Goal: Task Accomplishment & Management: Use online tool/utility

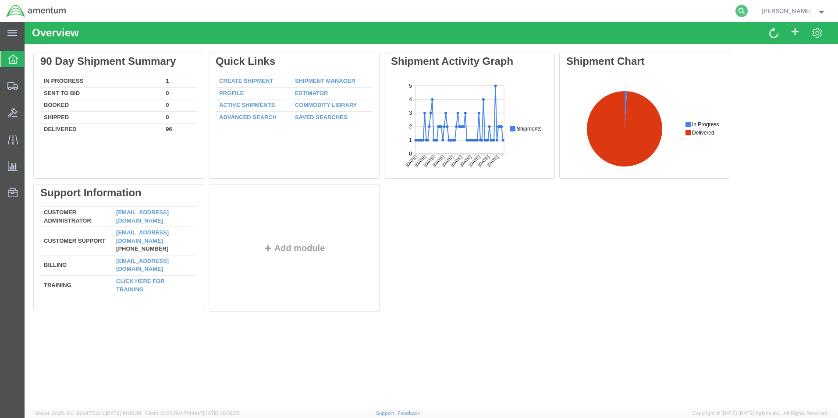
click at [748, 14] on icon at bounding box center [742, 11] width 12 height 12
click at [570, 5] on input "search" at bounding box center [602, 10] width 267 height 21
click at [562, 13] on input "search" at bounding box center [602, 10] width 267 height 21
paste input "S637-25258-0885"
type input "S637-25258-0885"
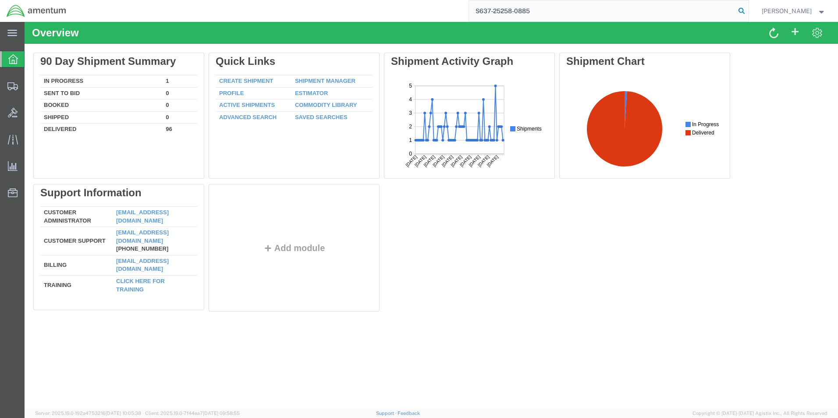
click at [748, 6] on icon at bounding box center [742, 11] width 12 height 12
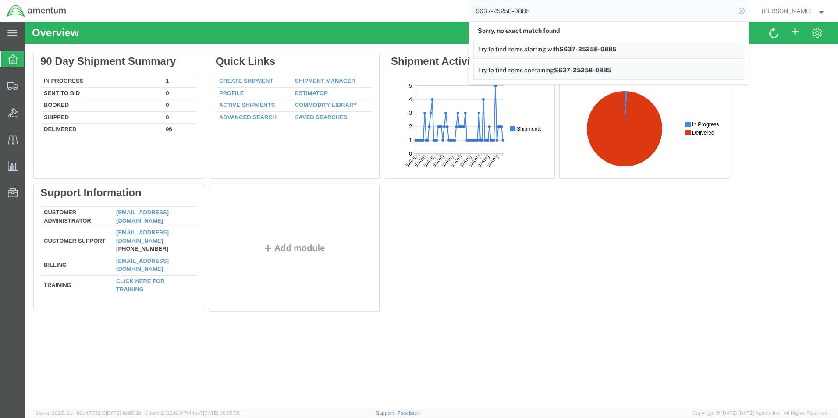
click at [748, 8] on icon at bounding box center [742, 11] width 12 height 12
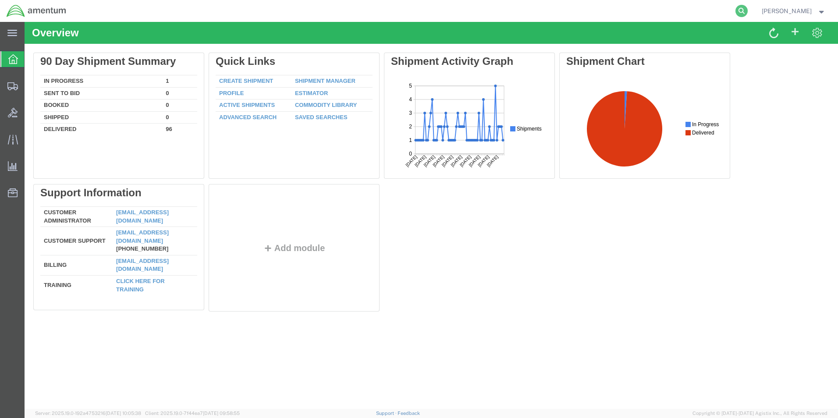
click at [748, 14] on icon at bounding box center [742, 11] width 12 height 12
click at [581, 5] on input "search" at bounding box center [602, 10] width 267 height 21
paste input "S637-25258-0885"
type input "S637-25258-0885"
click at [748, 10] on icon at bounding box center [742, 11] width 12 height 12
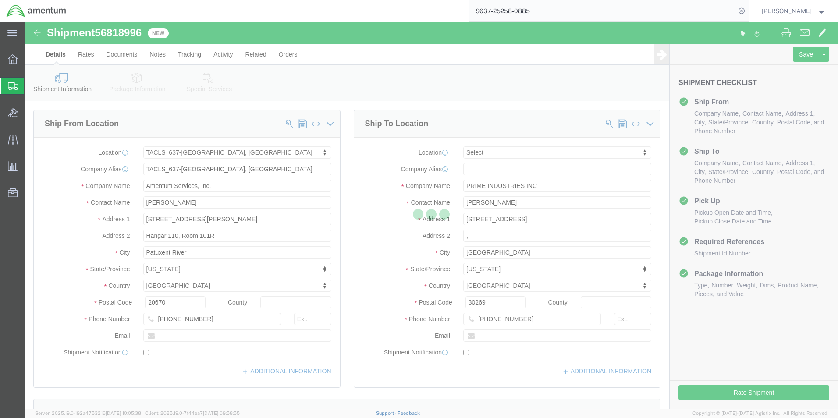
select select "42719"
select select
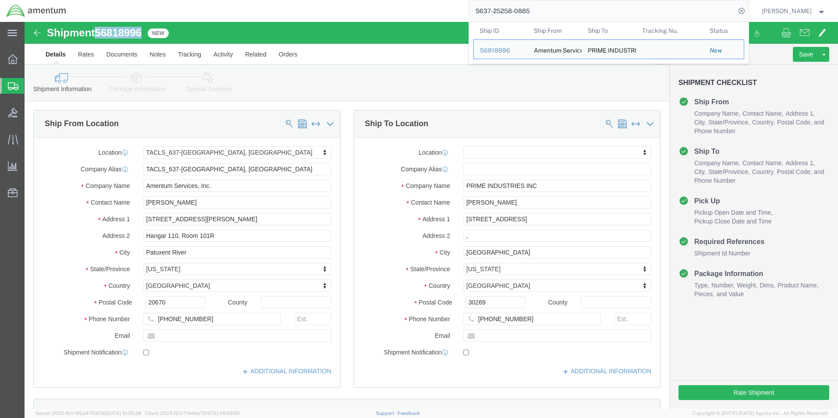
drag, startPoint x: 121, startPoint y: 10, endPoint x: 73, endPoint y: 6, distance: 48.8
click div "Shipment 56818996 New"
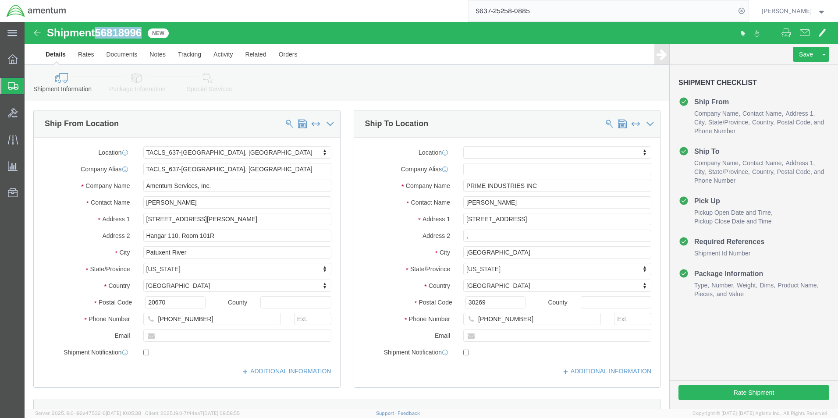
copy span "56818996"
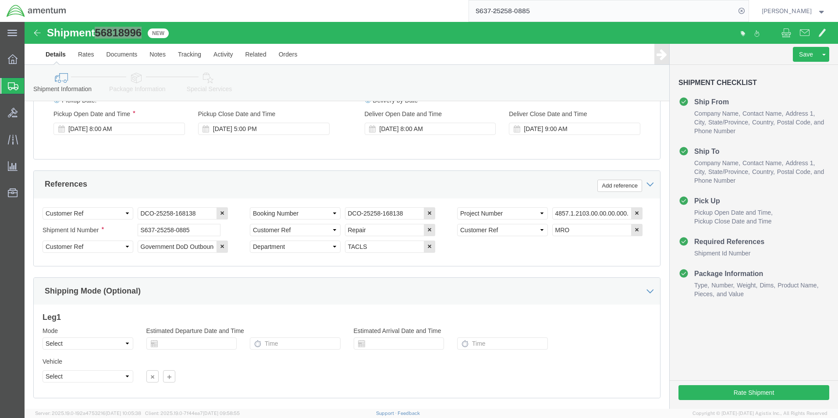
scroll to position [399, 0]
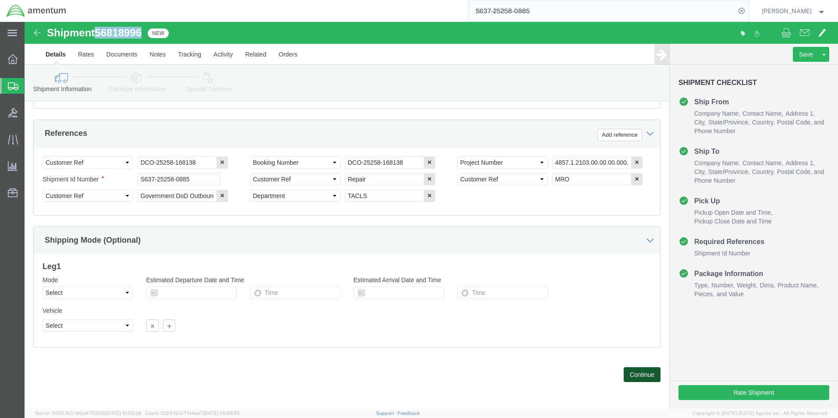
click button "Continue"
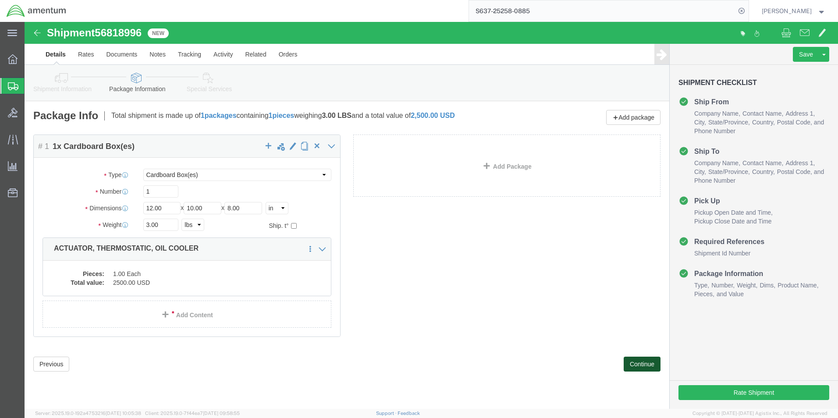
click button "Continue"
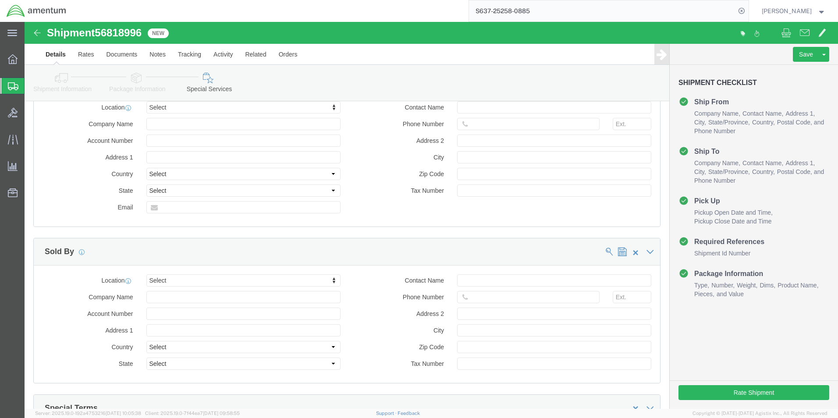
scroll to position [804, 0]
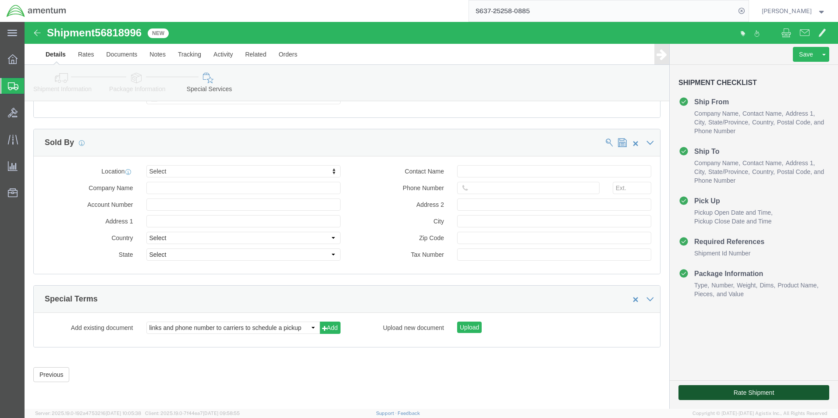
click button "Rate Shipment"
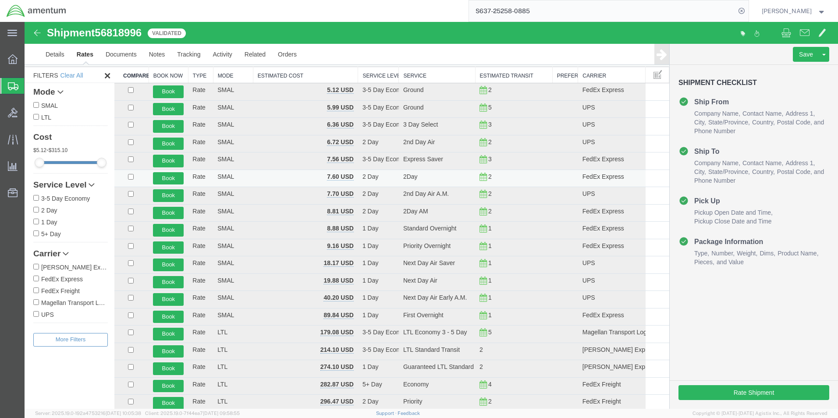
scroll to position [0, 0]
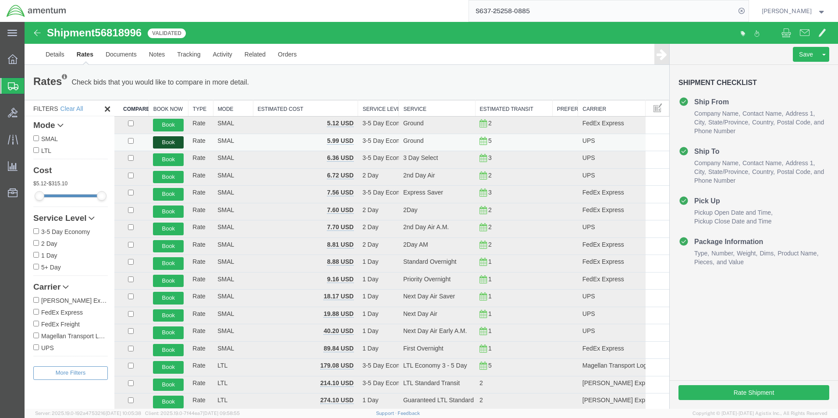
click at [175, 145] on button "Book" at bounding box center [168, 142] width 31 height 13
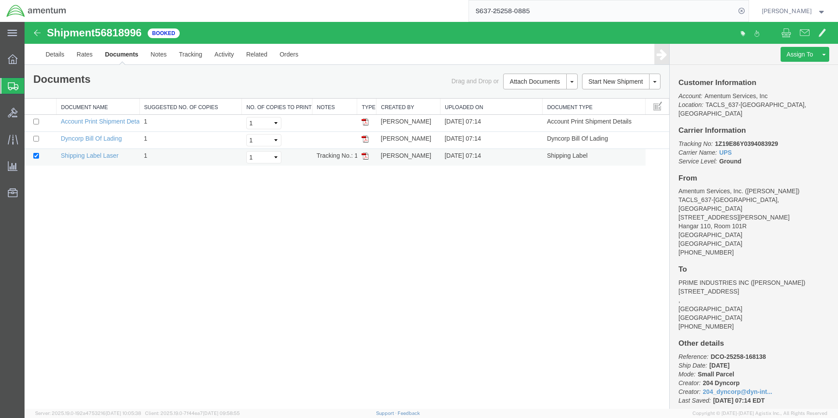
click at [367, 156] on img at bounding box center [365, 156] width 7 height 7
drag, startPoint x: 778, startPoint y: 133, endPoint x: 715, endPoint y: 135, distance: 63.2
click at [715, 140] on b "1Z19E86Y0394083929" at bounding box center [746, 143] width 63 height 7
copy b "1Z19E86Y0394083929"
click at [12, 141] on icon at bounding box center [13, 140] width 10 height 10
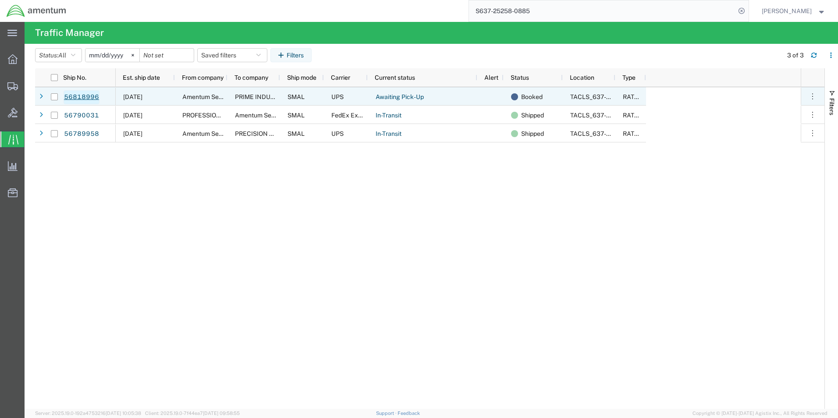
click at [92, 97] on link "56818996" at bounding box center [82, 97] width 36 height 14
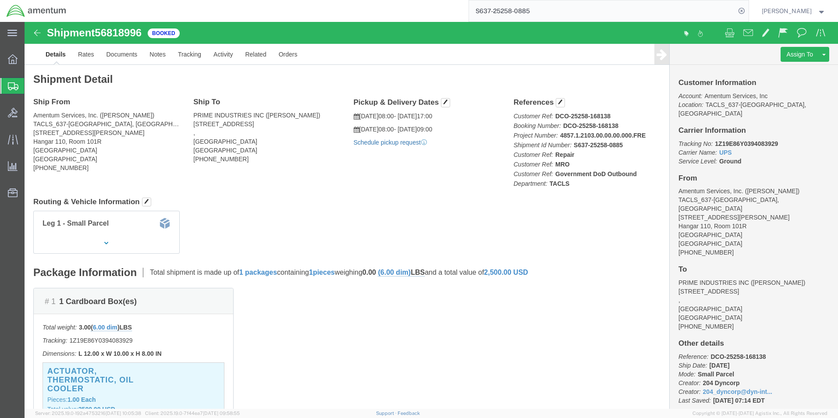
click link "Schedule pickup request"
click at [748, 10] on icon at bounding box center [742, 11] width 12 height 12
click at [733, 13] on agx-global-search at bounding box center [609, 11] width 281 height 22
click at [748, 9] on icon at bounding box center [742, 11] width 12 height 12
click at [675, 12] on input "search" at bounding box center [602, 10] width 267 height 21
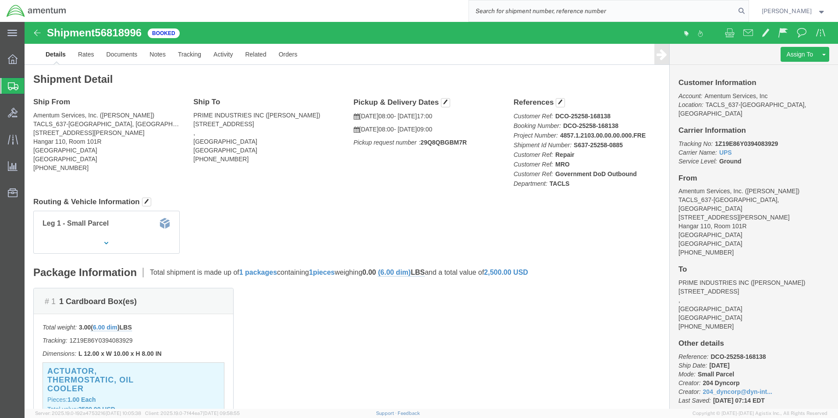
paste input "S637-25258-0886"
type input "S637-25258-0886"
click at [748, 10] on icon at bounding box center [742, 11] width 12 height 12
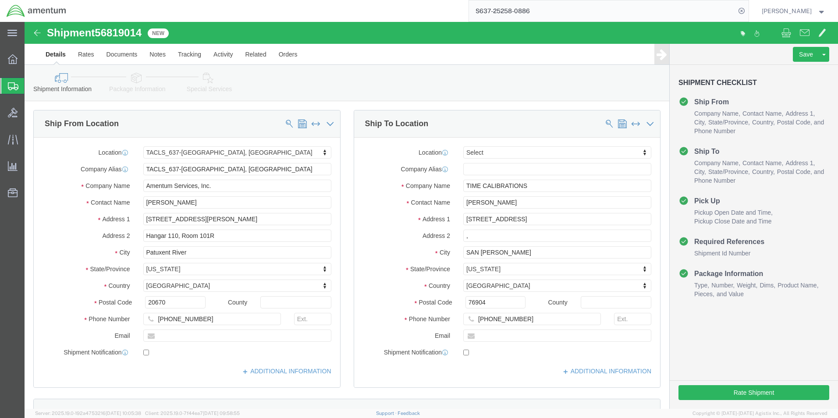
select select "42719"
select select
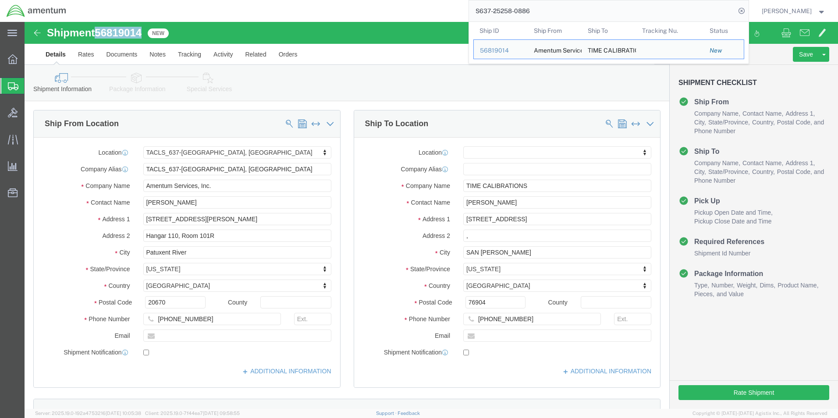
drag, startPoint x: 119, startPoint y: 13, endPoint x: 72, endPoint y: 9, distance: 46.6
click h1 "Shipment 56819014"
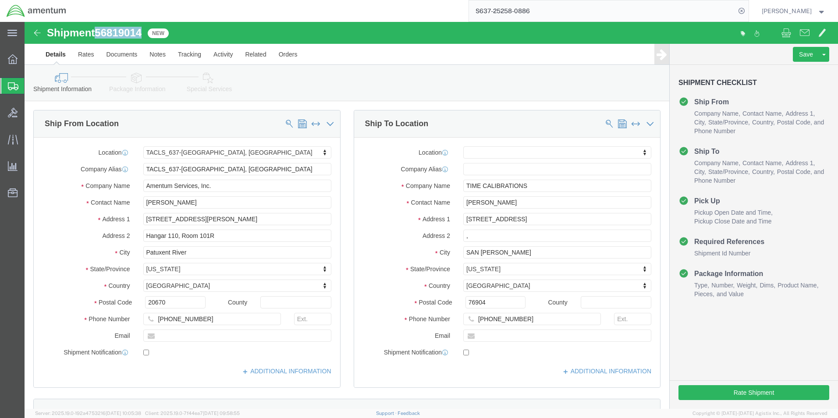
copy span "56819014"
click button "Rate Shipment"
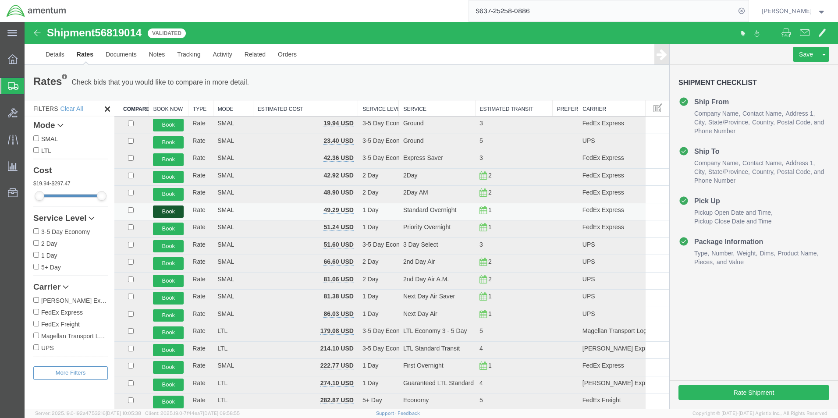
click at [173, 213] on button "Book" at bounding box center [168, 212] width 31 height 13
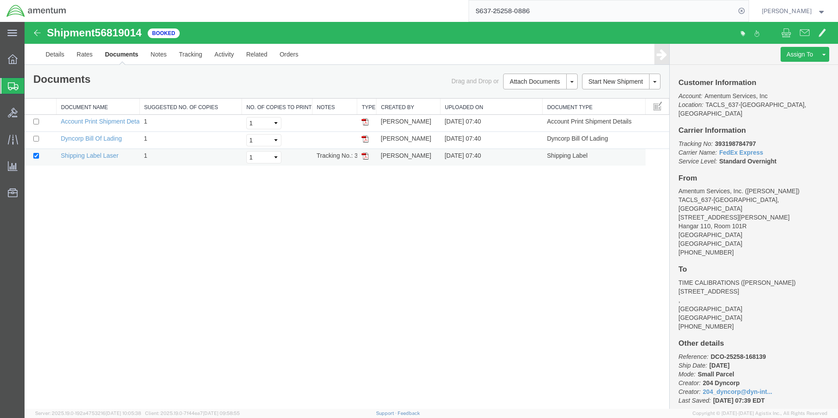
click at [364, 155] on img at bounding box center [365, 156] width 7 height 7
drag, startPoint x: 756, startPoint y: 132, endPoint x: 717, endPoint y: 139, distance: 40.0
click at [717, 139] on p "Tracking No: 393198784797 Carrier Name: FedEx Express FedEx Express Service Lev…" at bounding box center [754, 152] width 151 height 26
copy b "393198784797"
click at [13, 147] on div at bounding box center [12, 140] width 25 height 18
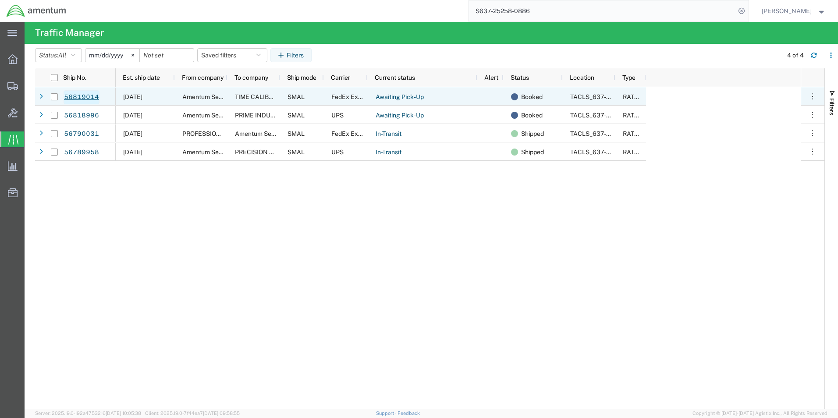
click at [88, 95] on link "56819014" at bounding box center [82, 97] width 36 height 14
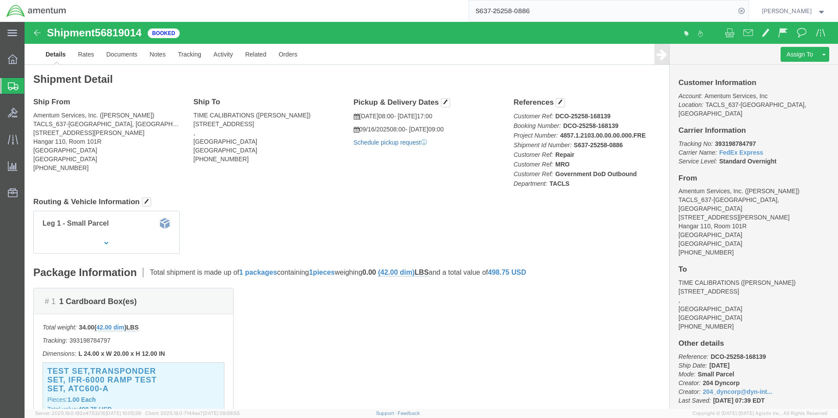
click link "Schedule pickup request"
